Goal: Task Accomplishment & Management: Use online tool/utility

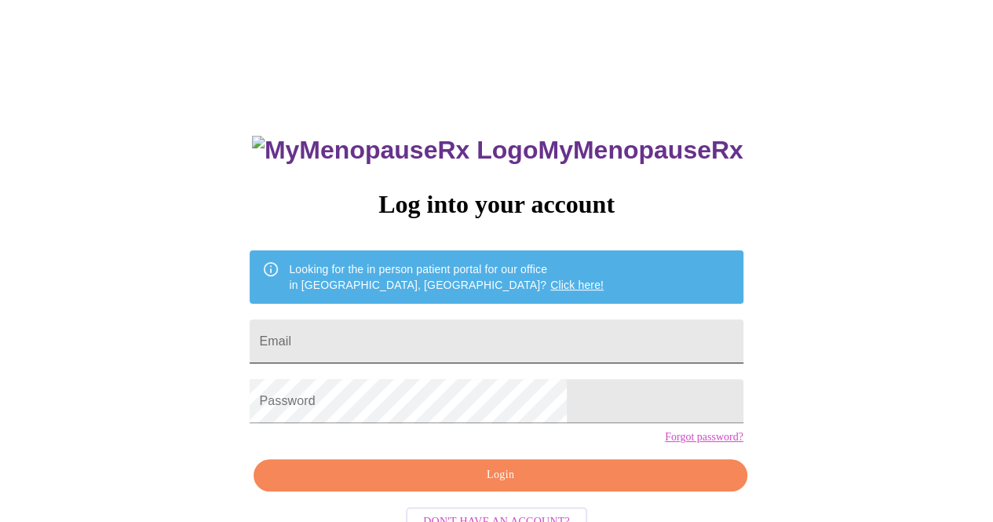
click at [418, 338] on input "Email" at bounding box center [496, 341] width 493 height 44
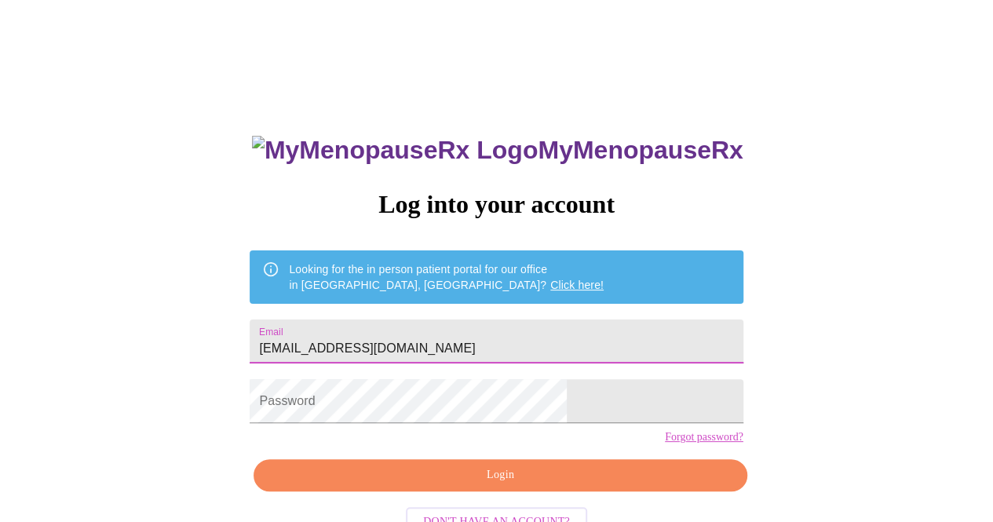
type input "[EMAIL_ADDRESS][DOMAIN_NAME]"
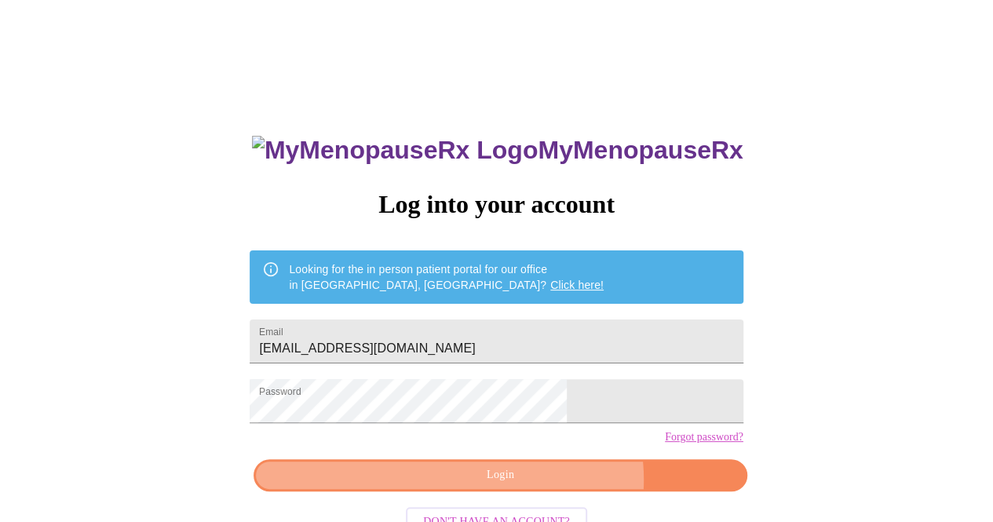
drag, startPoint x: 573, startPoint y: 506, endPoint x: 538, endPoint y: 506, distance: 35.3
click at [538, 485] on span "Login" at bounding box center [500, 475] width 457 height 20
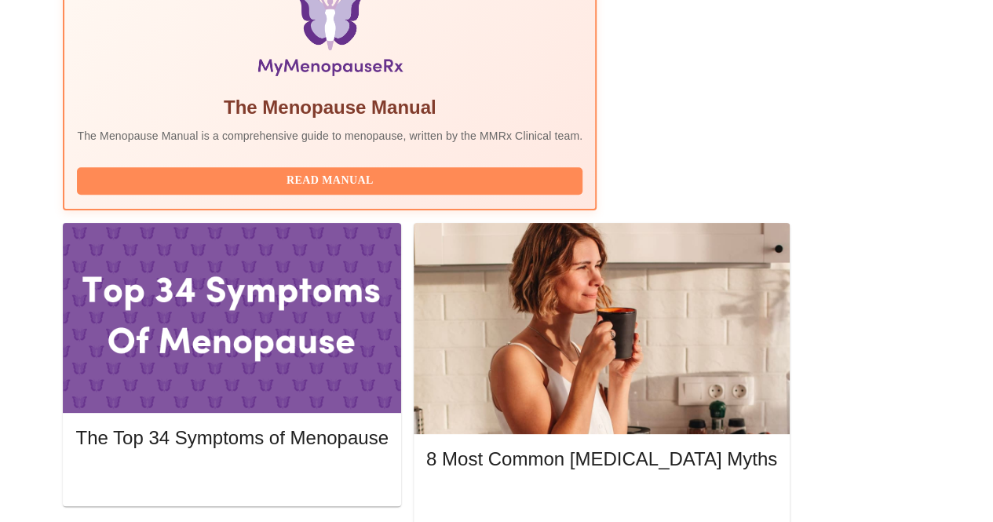
scroll to position [584, 0]
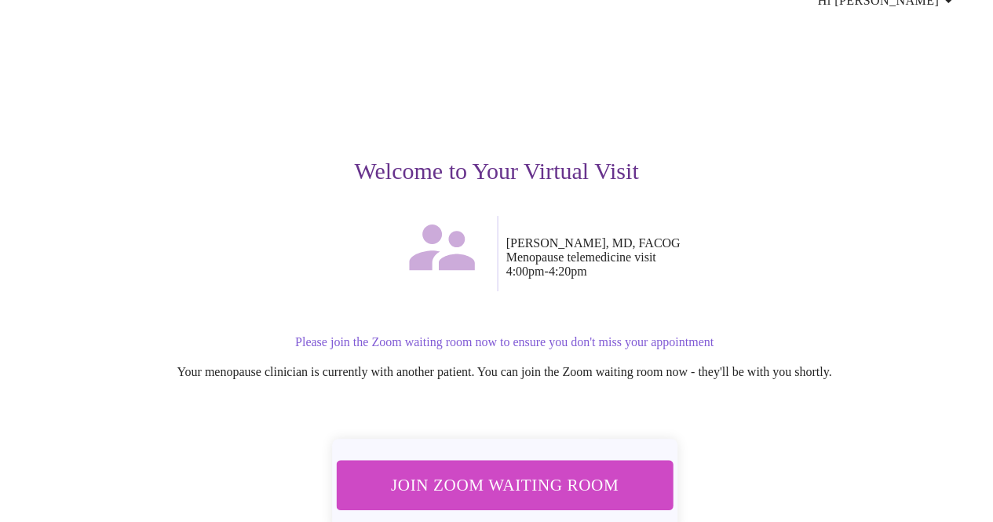
scroll to position [132, 0]
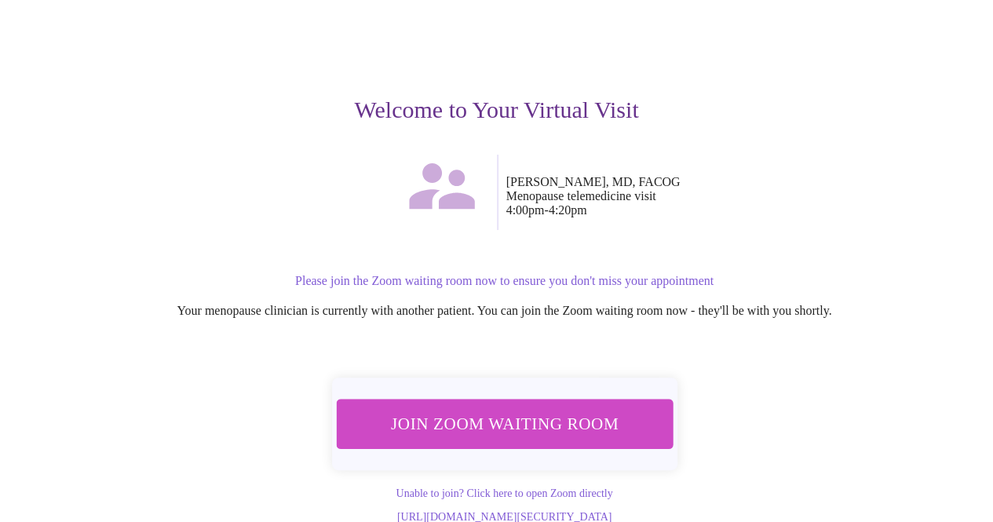
click at [491, 428] on span "Join Zoom Waiting Room" at bounding box center [504, 423] width 296 height 29
click at [767, 133] on div "Welcome to Your Virtual Visit" at bounding box center [496, 54] width 943 height 199
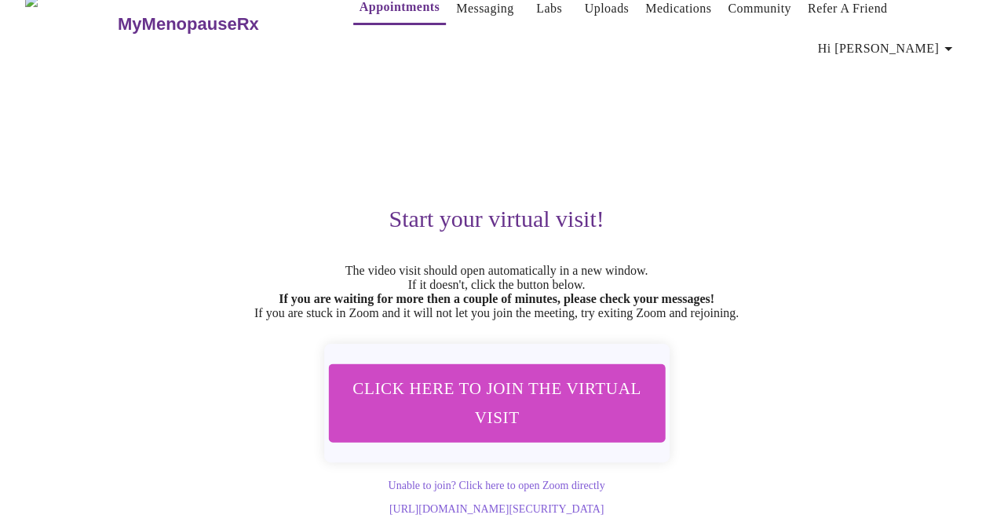
scroll to position [57, 0]
click at [295, 80] on div "Start your virtual visit! The video visit should open automatically in a new wi…" at bounding box center [496, 289] width 943 height 451
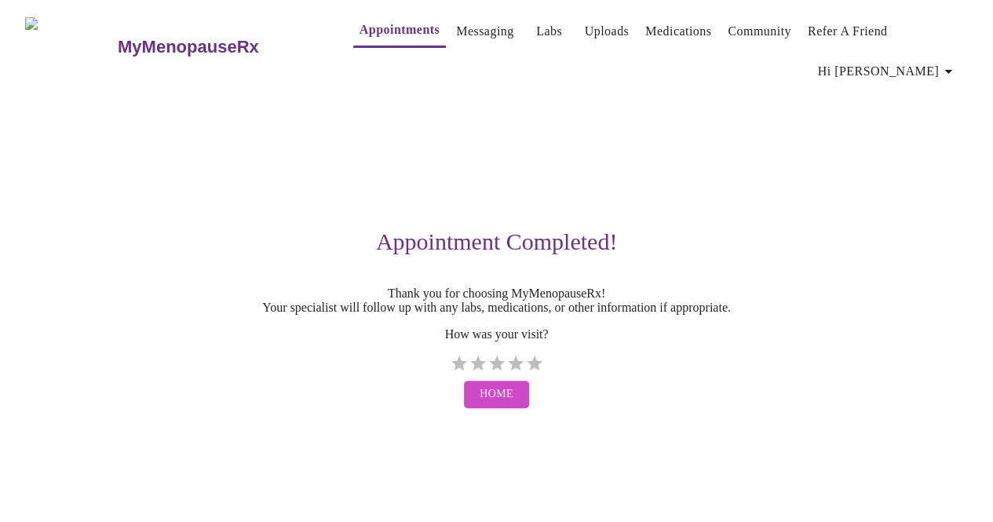
scroll to position [0, 0]
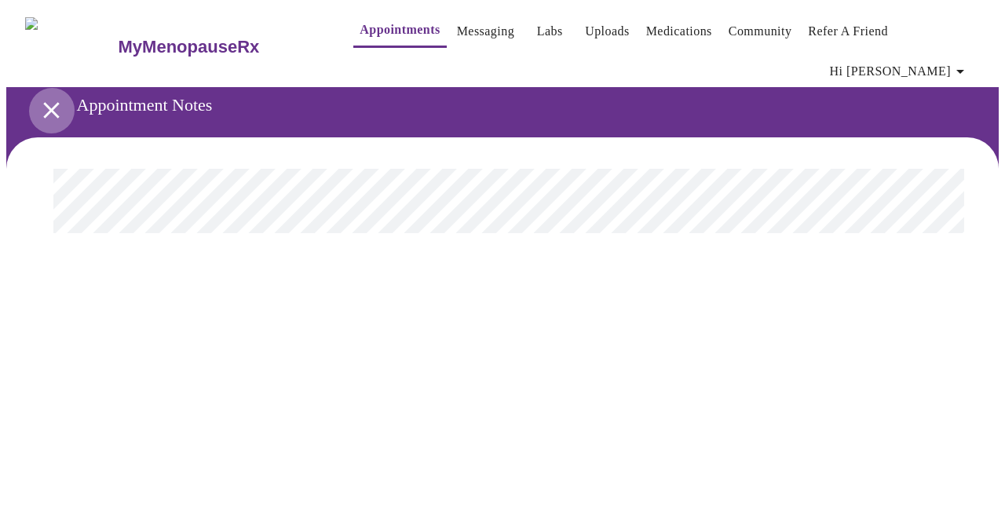
click at [42, 97] on icon "open drawer" at bounding box center [51, 110] width 27 height 27
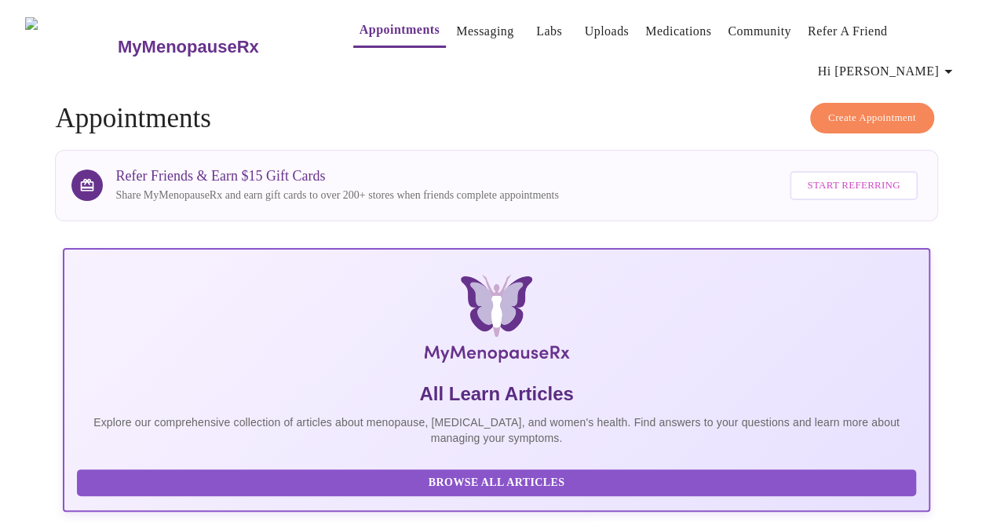
click at [279, 49] on link "MyMenopauseRx" at bounding box center [218, 47] width 206 height 55
